Goal: Transaction & Acquisition: Purchase product/service

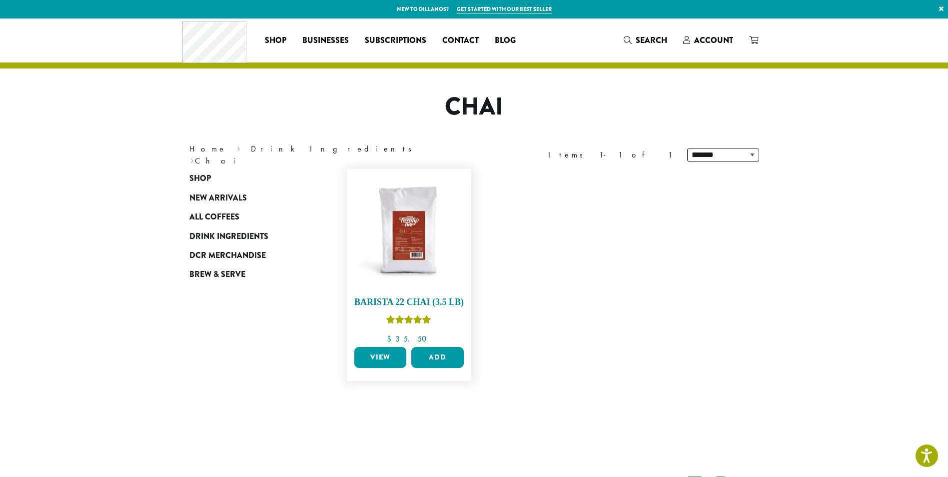
click at [397, 266] on img at bounding box center [408, 231] width 115 height 115
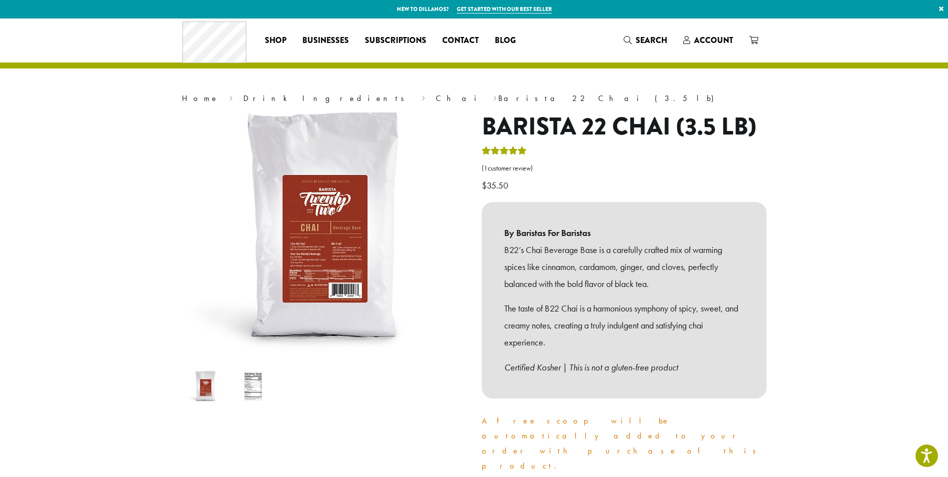
click at [308, 281] on img at bounding box center [325, 228] width 300 height 300
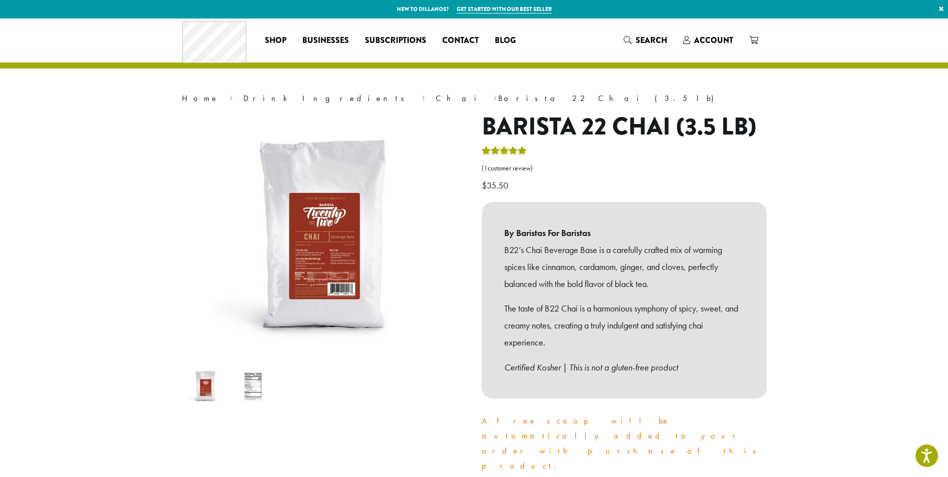
click at [252, 388] on img at bounding box center [252, 385] width 39 height 39
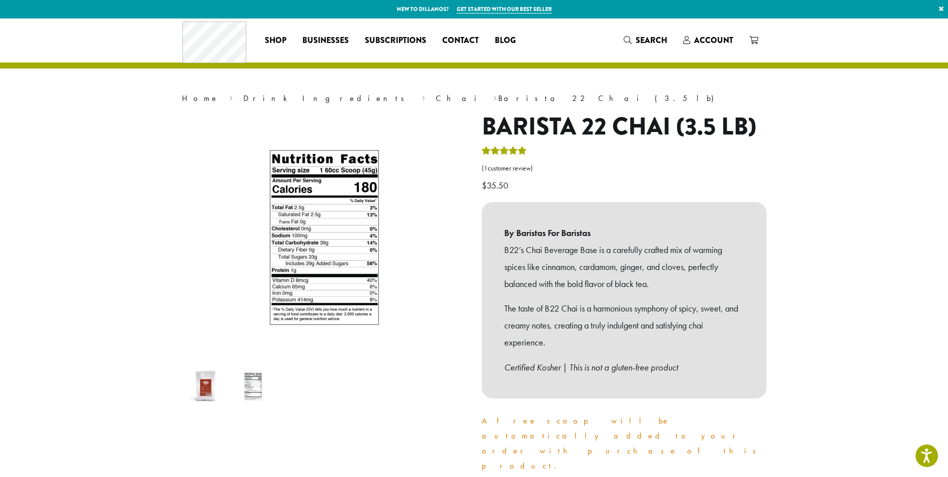
click at [195, 386] on img at bounding box center [205, 385] width 39 height 39
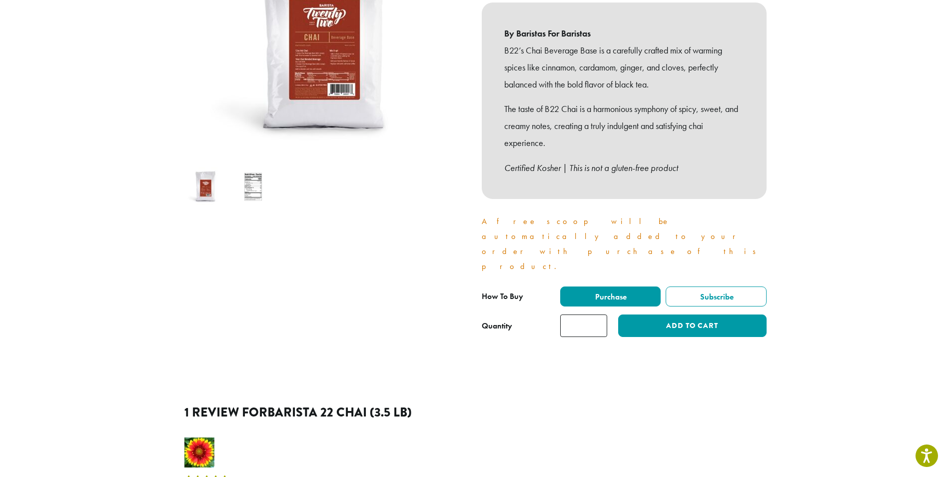
scroll to position [200, 0]
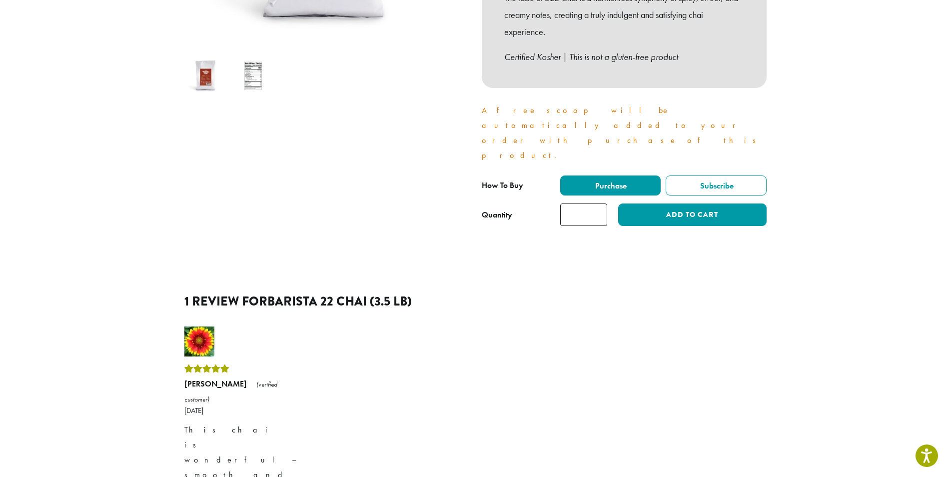
scroll to position [300, 0]
